Goal: Transaction & Acquisition: Purchase product/service

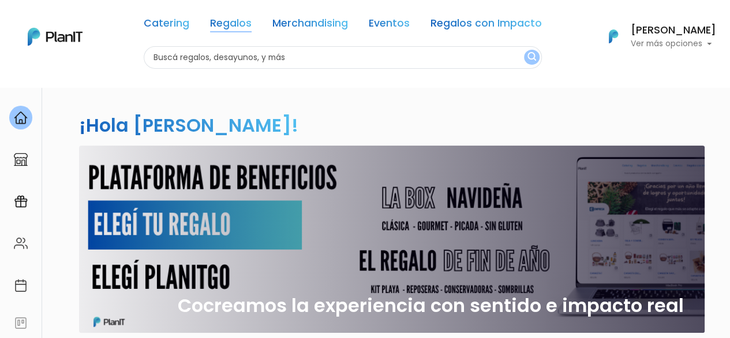
click at [210, 28] on link "Regalos" at bounding box center [231, 25] width 42 height 14
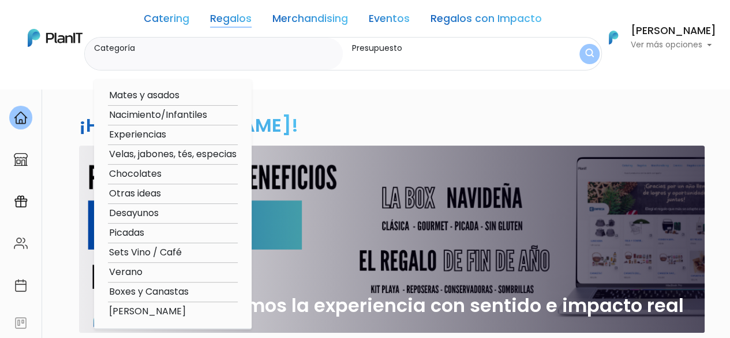
click at [122, 233] on option "Picadas" at bounding box center [173, 233] width 130 height 14
type input "Picadas"
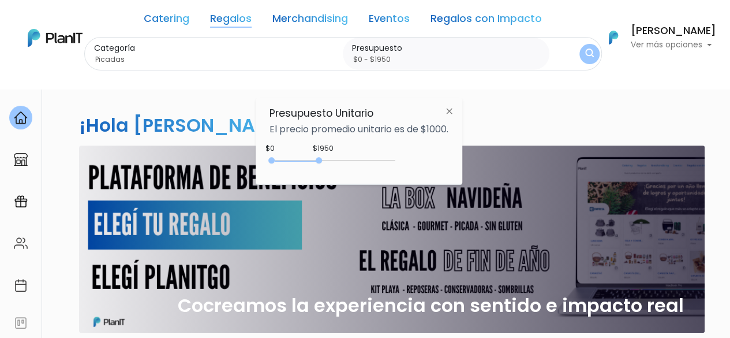
type input "$0 - $2000"
drag, startPoint x: 297, startPoint y: 161, endPoint x: 323, endPoint y: 163, distance: 26.1
click at [323, 163] on div "0 : 2000 0 2000" at bounding box center [334, 163] width 121 height 12
click at [577, 62] on button "submit" at bounding box center [589, 54] width 25 height 25
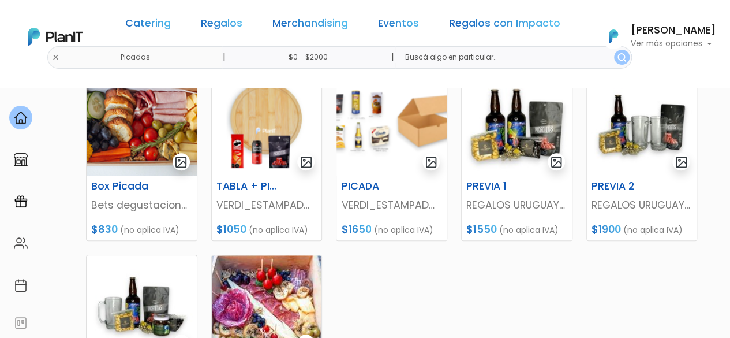
scroll to position [359, 0]
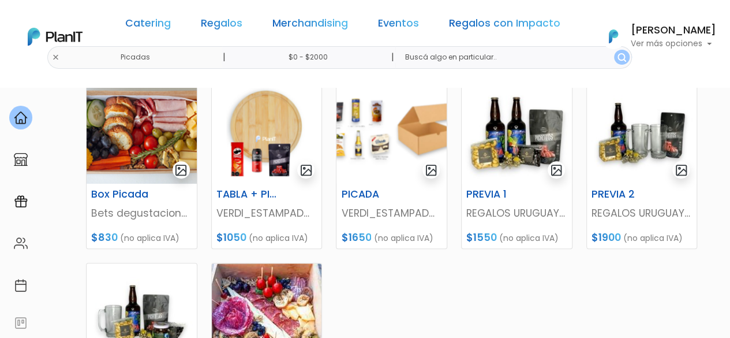
drag, startPoint x: 735, startPoint y: 27, endPoint x: 725, endPoint y: 144, distance: 117.0
click at [361, 190] on h6 "PICADA" at bounding box center [372, 194] width 76 height 12
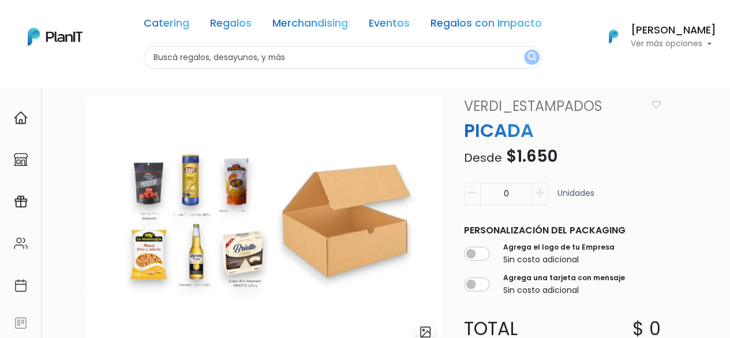
scroll to position [56, 0]
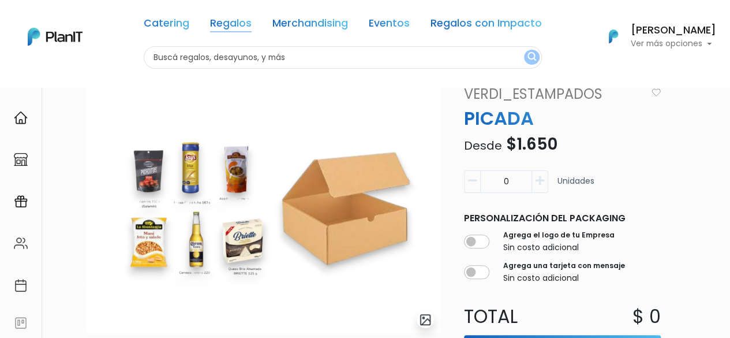
click at [217, 18] on link "Regalos" at bounding box center [231, 25] width 42 height 14
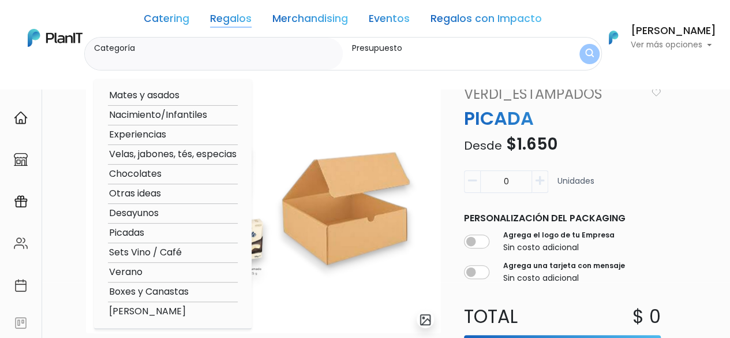
click at [148, 291] on option "Boxes y Canastas" at bounding box center [173, 292] width 130 height 14
type input "Boxes y Canastas"
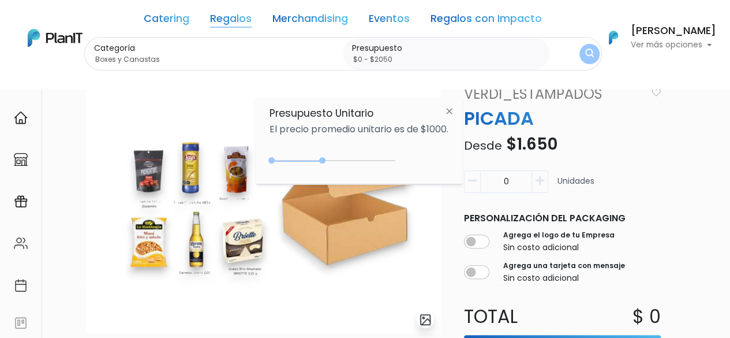
type input "$0 - $2000"
click at [323, 161] on div "0 : 2000 0 2000" at bounding box center [334, 163] width 121 height 12
click at [583, 56] on img "submit" at bounding box center [589, 54] width 12 height 14
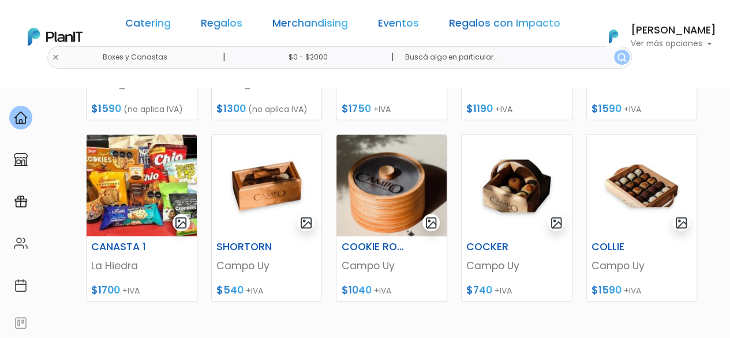
scroll to position [522, 0]
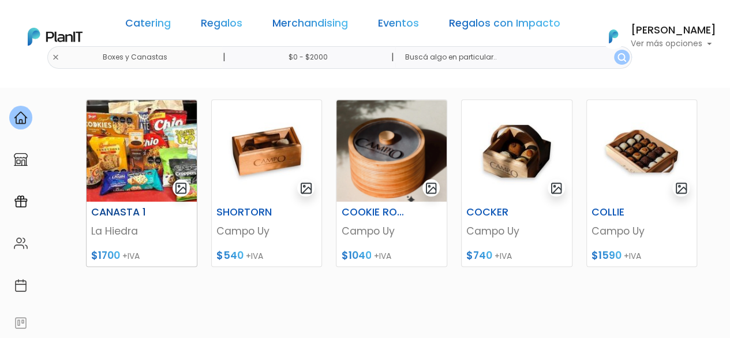
click at [131, 215] on h6 "CANASTA 1" at bounding box center [122, 212] width 76 height 12
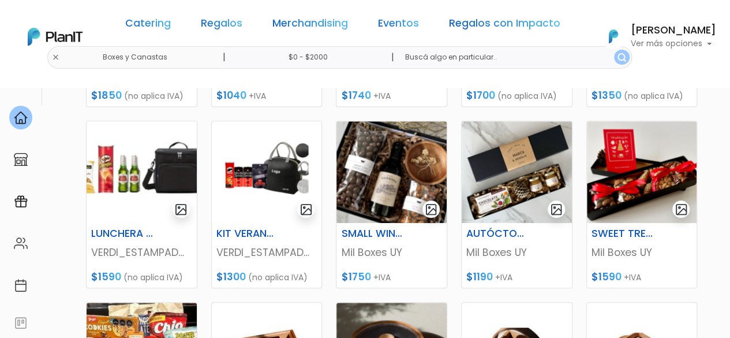
scroll to position [316, 0]
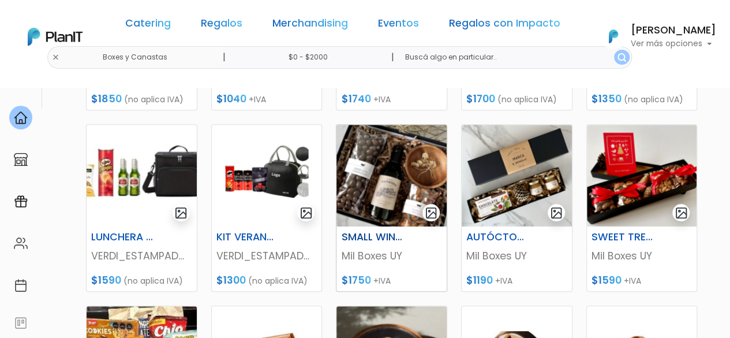
click at [395, 173] on img at bounding box center [391, 176] width 110 height 102
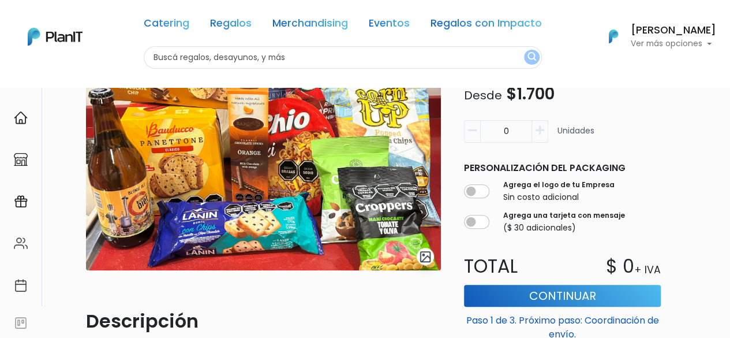
scroll to position [75, 0]
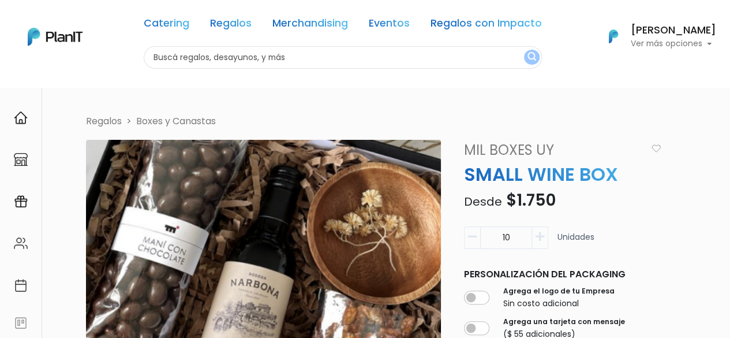
drag, startPoint x: 734, startPoint y: 28, endPoint x: 726, endPoint y: 22, distance: 9.9
click at [726, 22] on html "Catering Regalos Merchandising Eventos Regalos con Impacto Catering Regalos Mer…" at bounding box center [365, 169] width 730 height 338
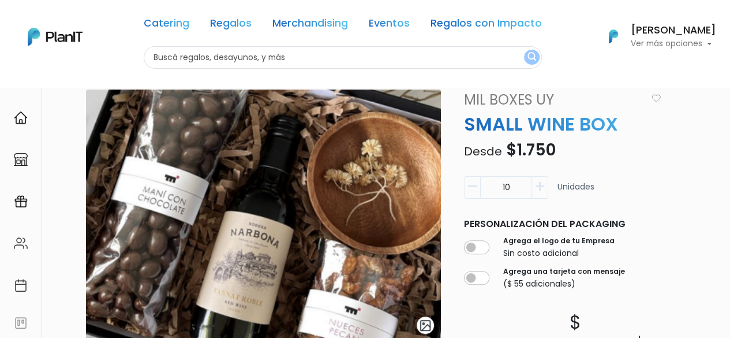
scroll to position [42, 0]
